Goal: Task Accomplishment & Management: Manage account settings

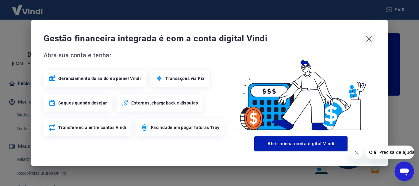
click at [368, 39] on icon "button" at bounding box center [369, 39] width 10 height 10
click at [368, 40] on icon "button" at bounding box center [369, 39] width 10 height 10
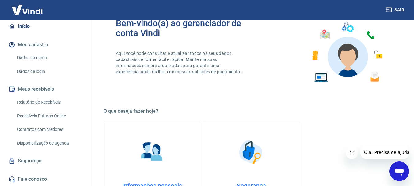
scroll to position [123, 0]
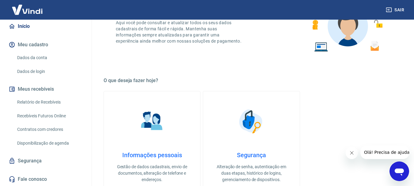
click at [63, 101] on link "Relatório de Recebíveis" at bounding box center [50, 102] width 70 height 13
